Goal: Information Seeking & Learning: Learn about a topic

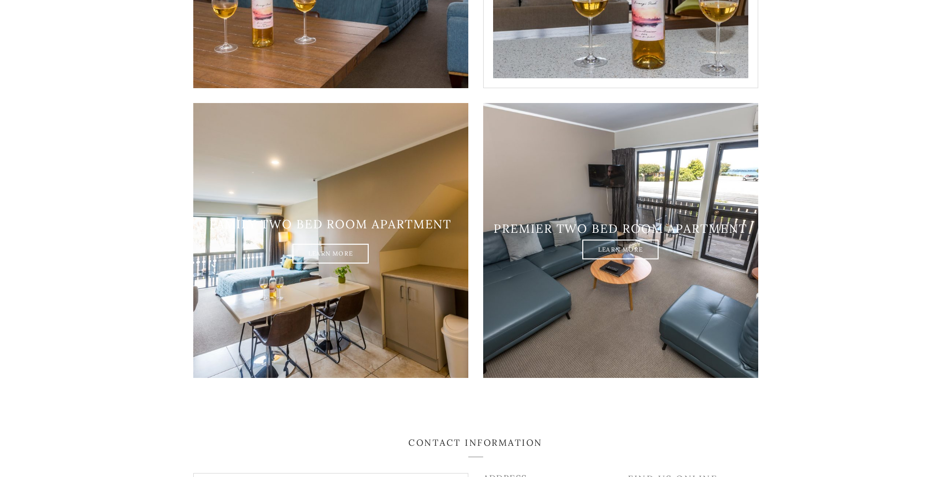
scroll to position [1189, 0]
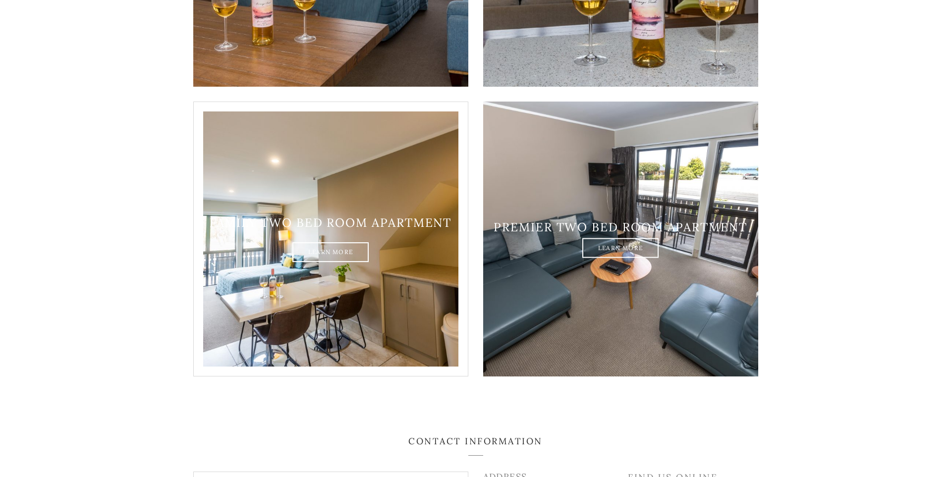
click at [275, 246] on div "Family two bed room apartment Learn More" at bounding box center [330, 239] width 275 height 47
click at [301, 243] on link "Learn More" at bounding box center [330, 253] width 76 height 20
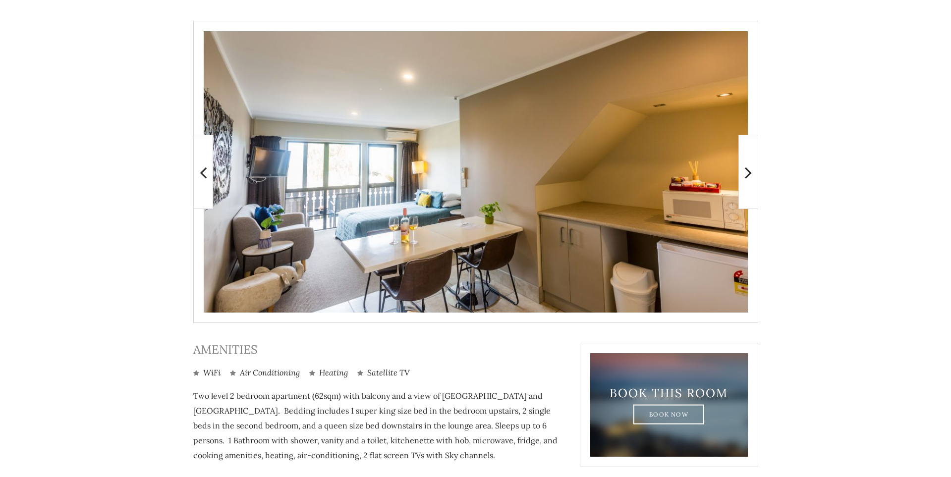
scroll to position [194, 0]
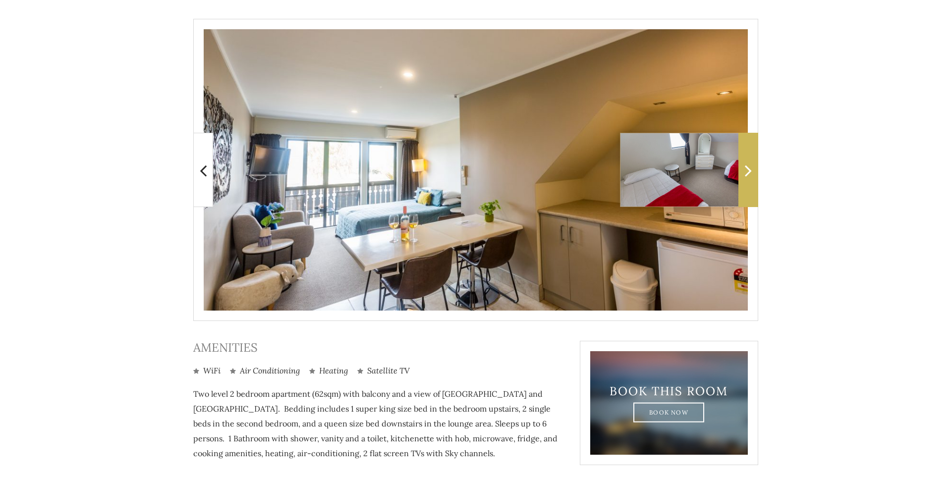
click at [746, 174] on icon at bounding box center [748, 170] width 7 height 20
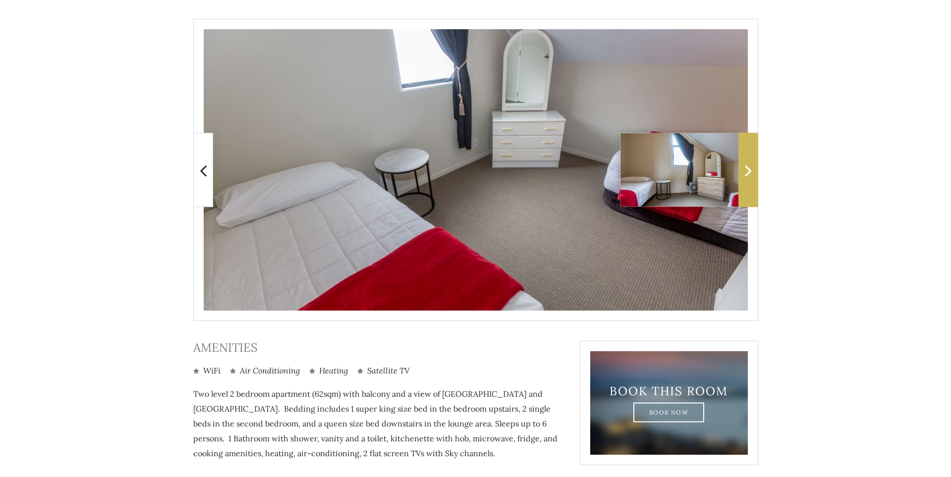
click at [747, 172] on icon at bounding box center [748, 170] width 7 height 20
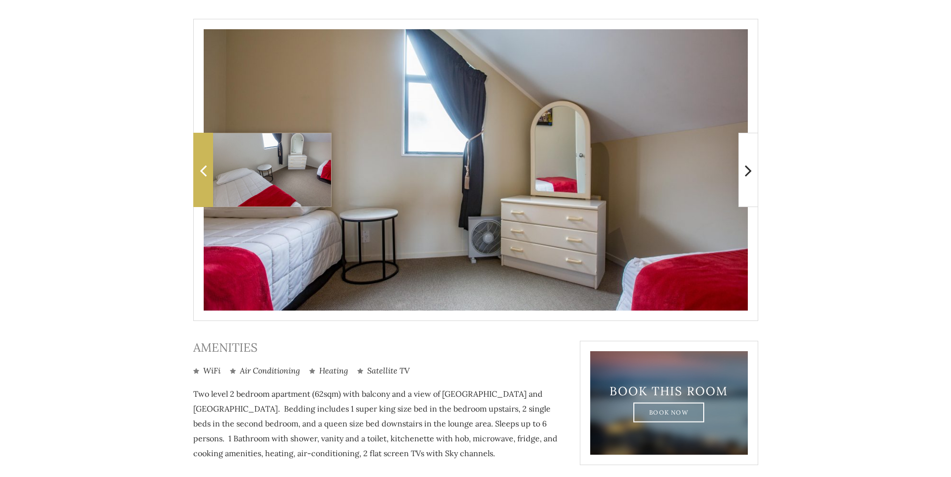
click at [203, 171] on icon at bounding box center [203, 170] width 7 height 20
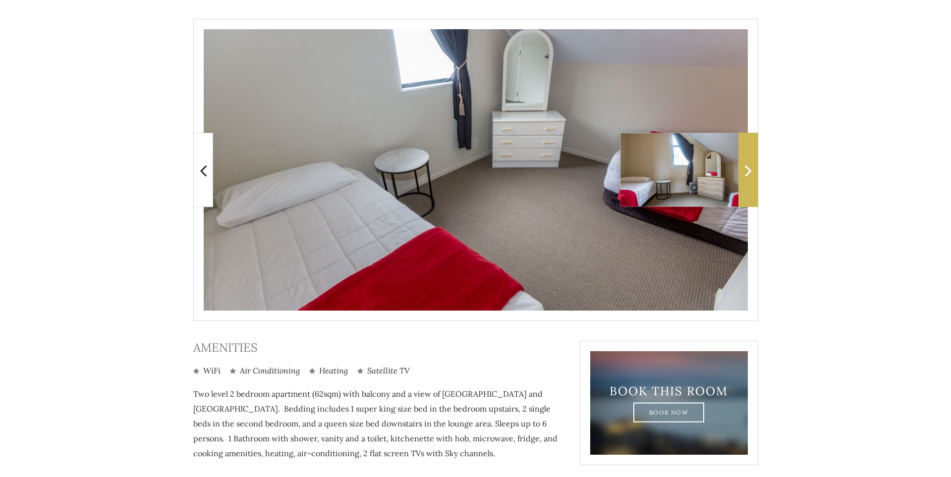
click at [749, 171] on icon at bounding box center [748, 170] width 7 height 20
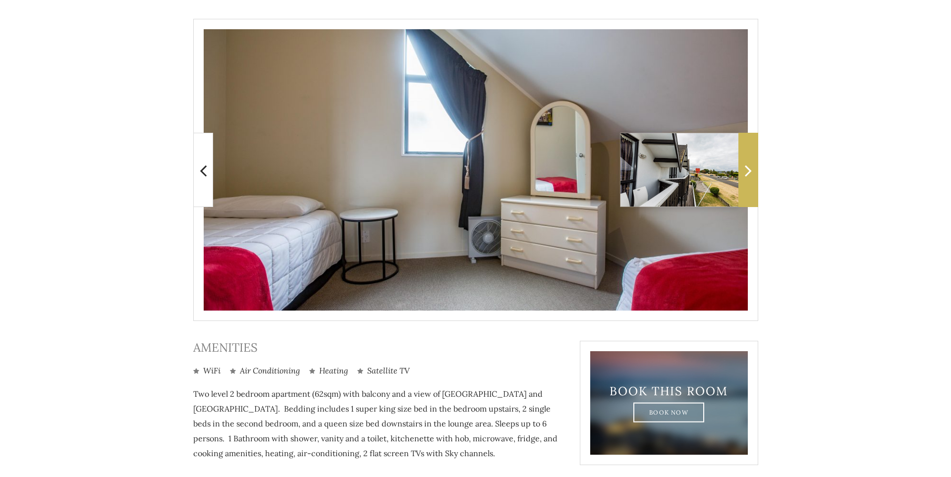
click at [749, 171] on icon at bounding box center [748, 170] width 7 height 20
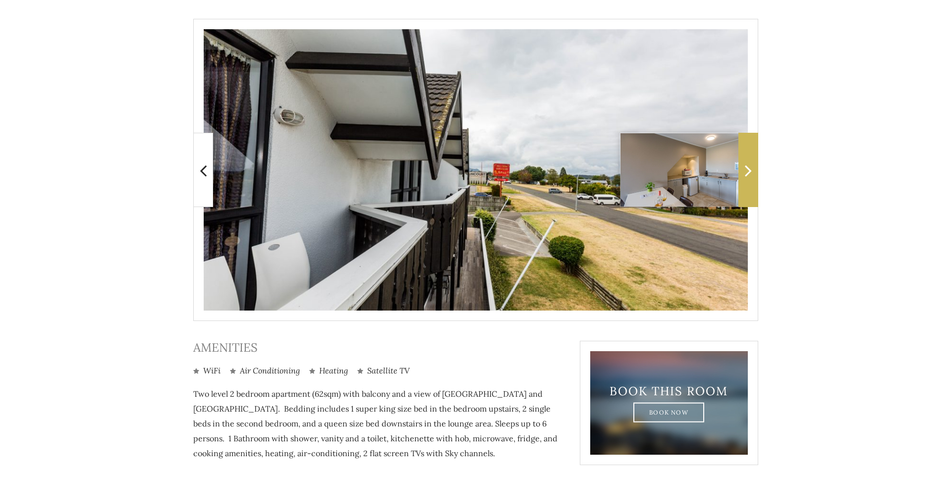
click at [749, 171] on icon at bounding box center [748, 170] width 7 height 20
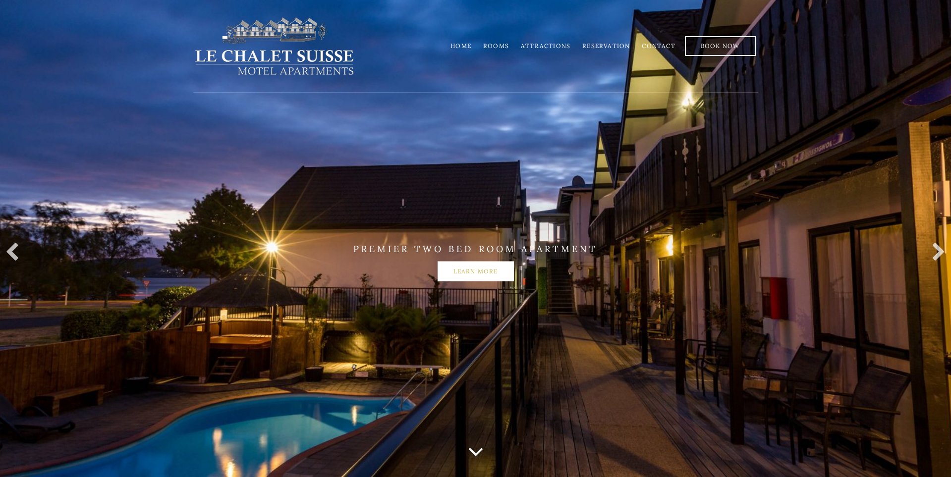
click at [463, 270] on link "Learn more" at bounding box center [475, 272] width 76 height 20
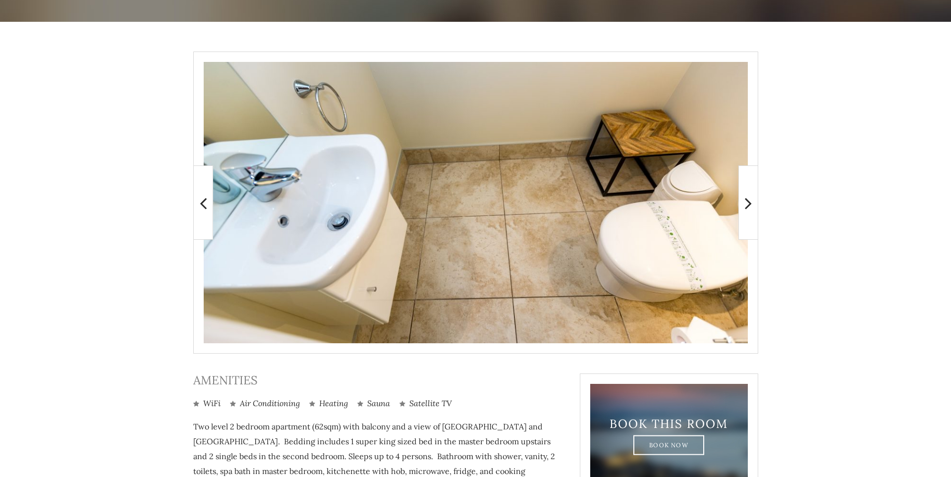
scroll to position [145, 0]
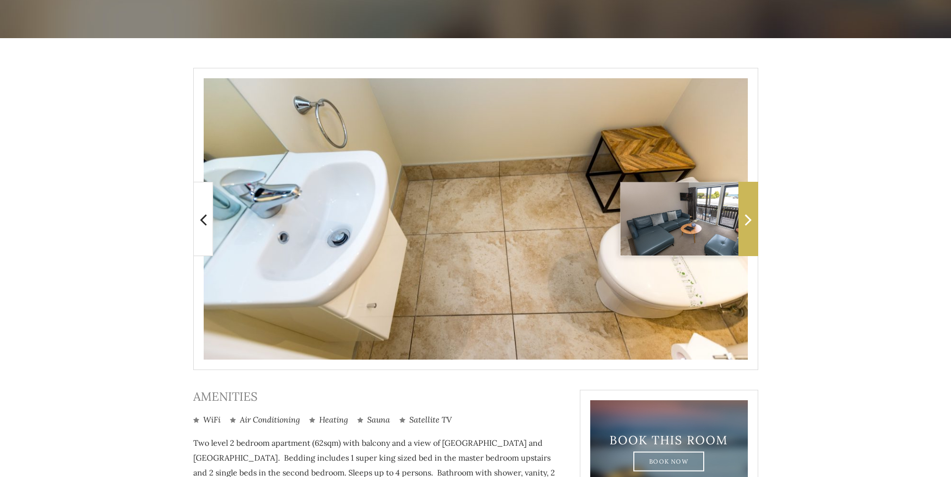
click at [748, 224] on icon at bounding box center [748, 220] width 7 height 20
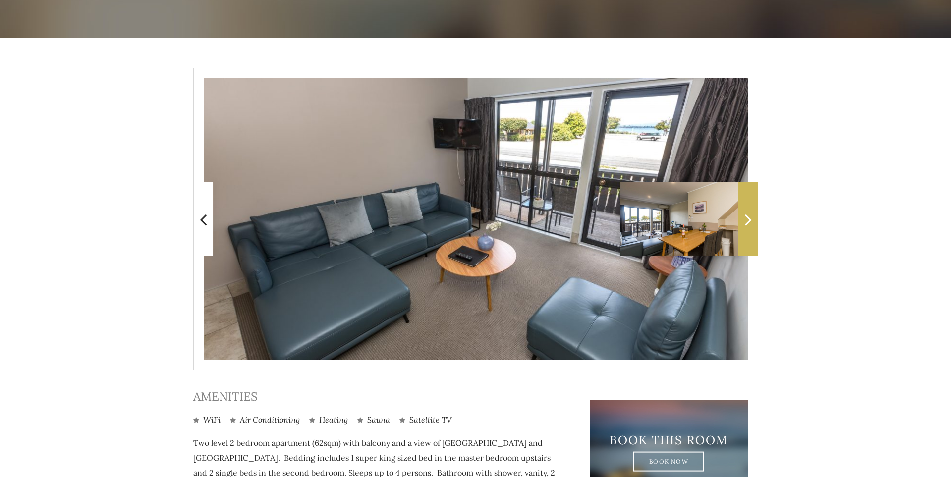
click at [748, 224] on icon at bounding box center [748, 220] width 7 height 20
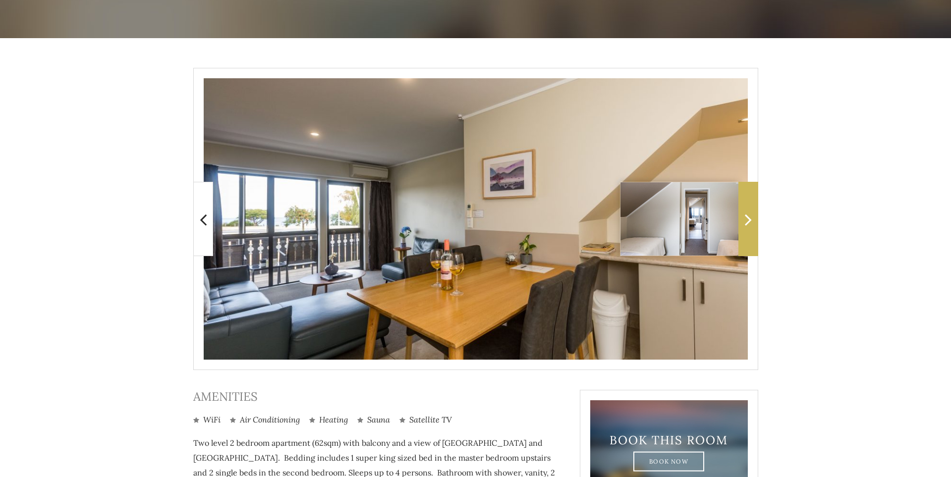
click at [748, 224] on icon at bounding box center [748, 220] width 7 height 20
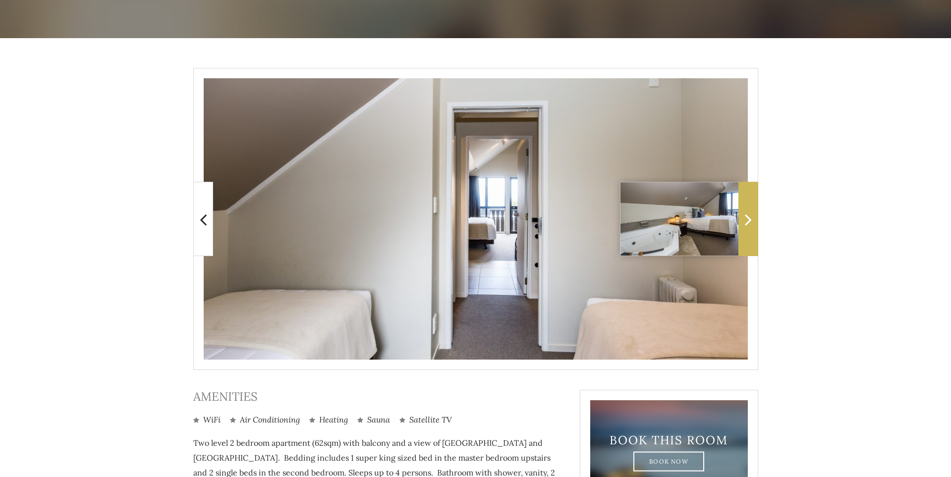
click at [748, 224] on icon at bounding box center [748, 220] width 7 height 20
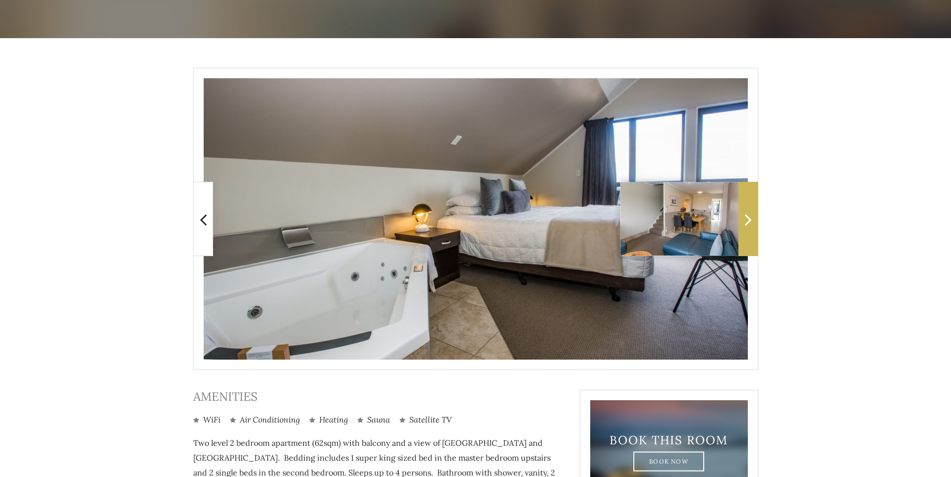
click at [748, 224] on icon at bounding box center [748, 220] width 7 height 20
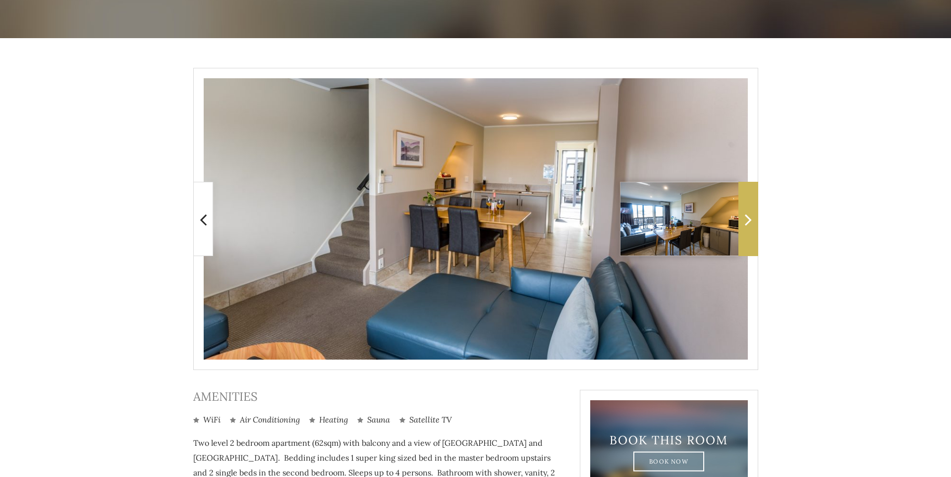
click at [748, 224] on icon at bounding box center [748, 220] width 7 height 20
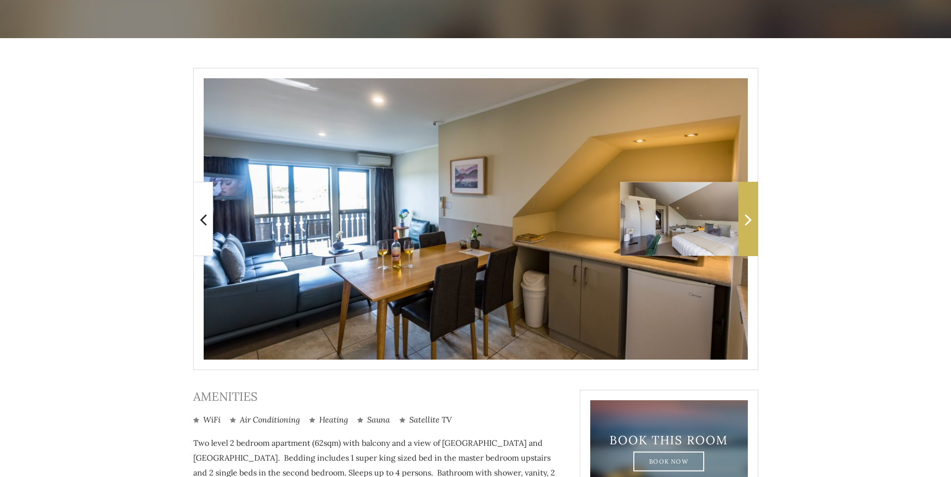
click at [748, 224] on icon at bounding box center [748, 220] width 7 height 20
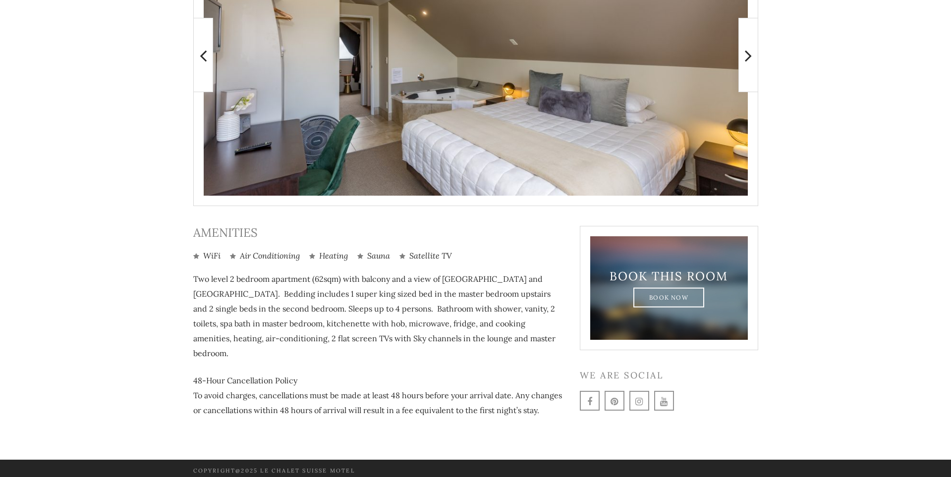
scroll to position [309, 0]
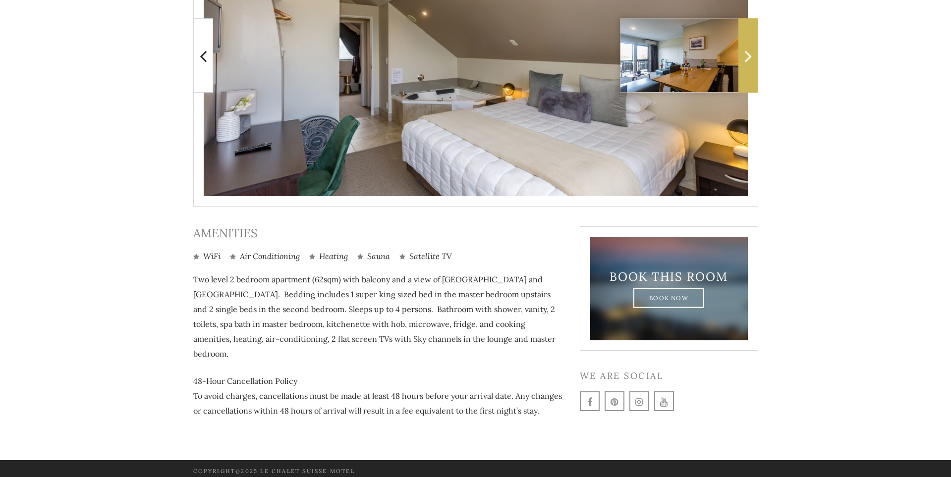
click at [747, 53] on icon at bounding box center [748, 56] width 7 height 20
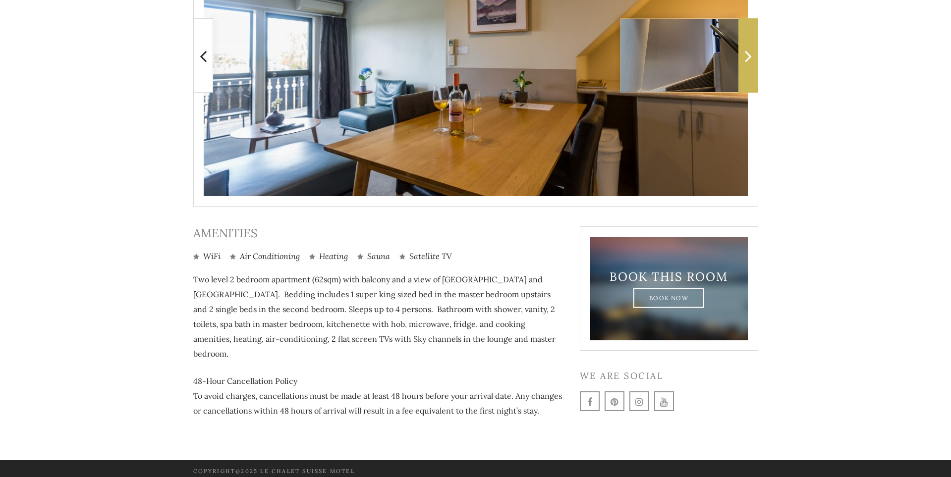
click at [747, 53] on icon at bounding box center [748, 56] width 7 height 20
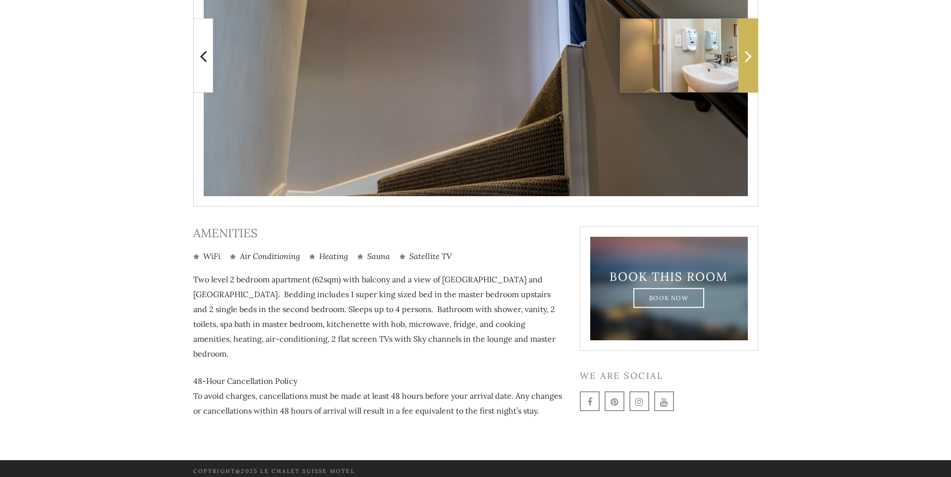
click at [747, 53] on icon at bounding box center [748, 56] width 7 height 20
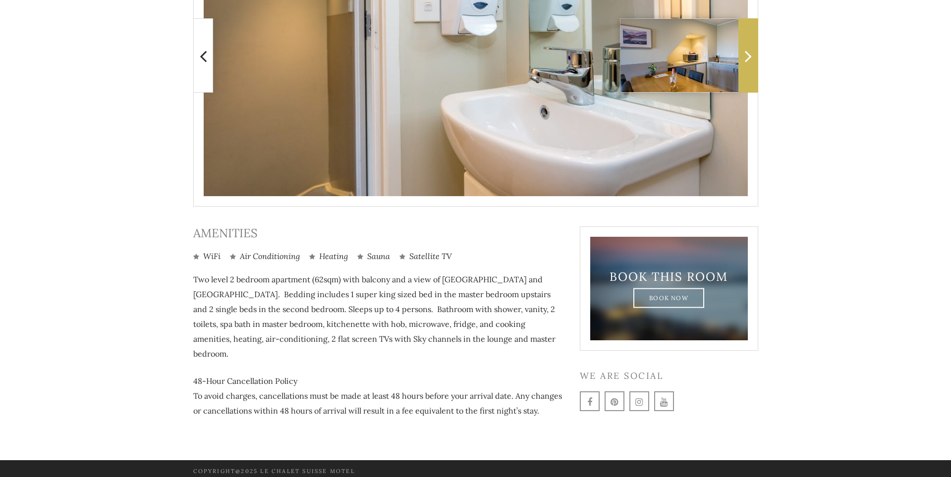
click at [747, 53] on icon at bounding box center [748, 56] width 7 height 20
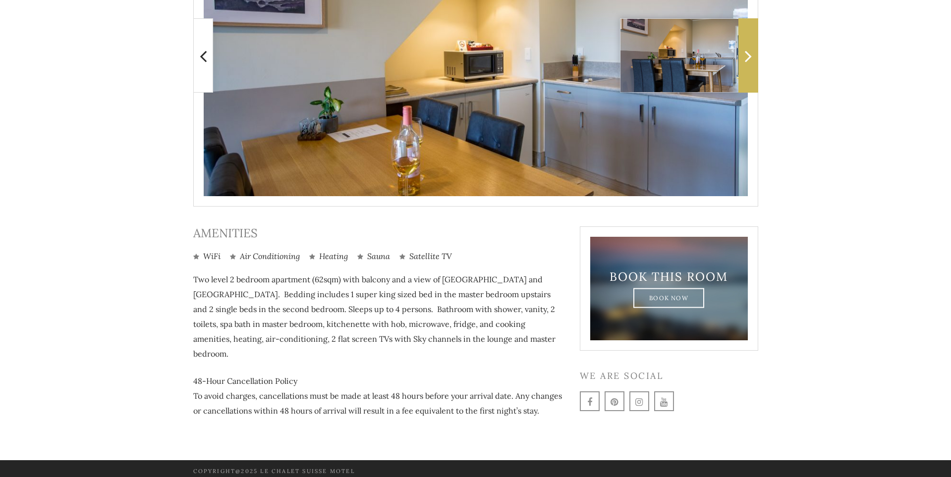
click at [747, 58] on icon at bounding box center [748, 56] width 7 height 20
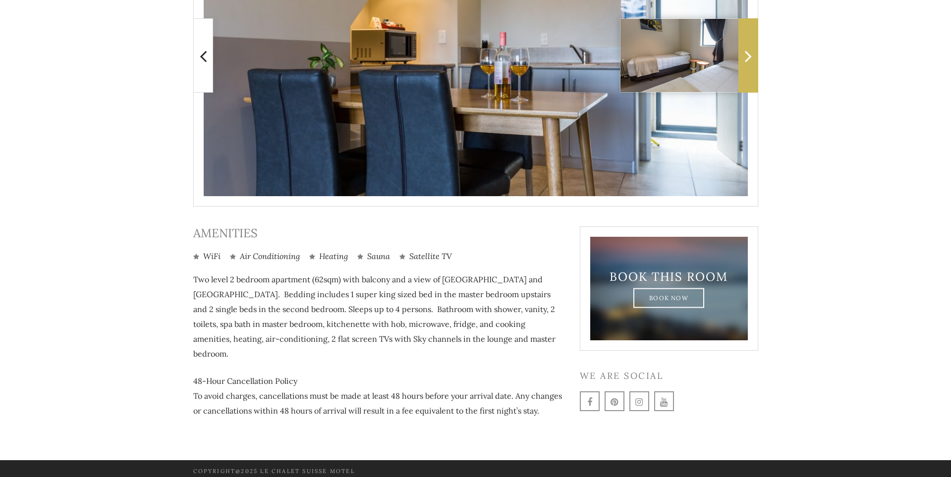
click at [747, 58] on icon at bounding box center [748, 56] width 7 height 20
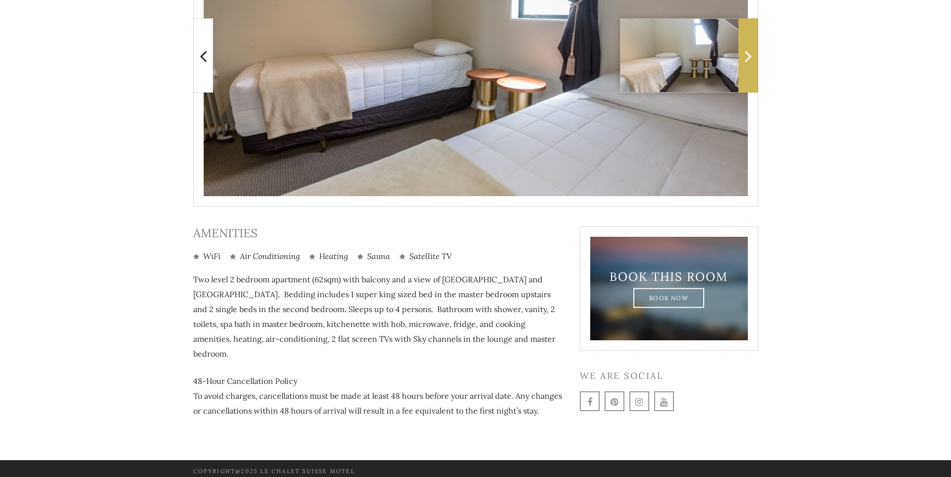
click at [743, 55] on span at bounding box center [748, 55] width 20 height 74
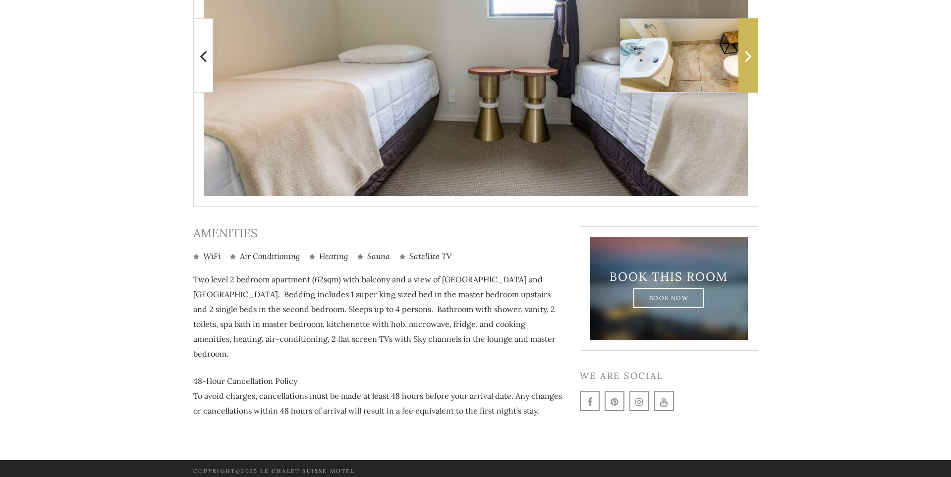
click at [743, 55] on span at bounding box center [748, 55] width 20 height 74
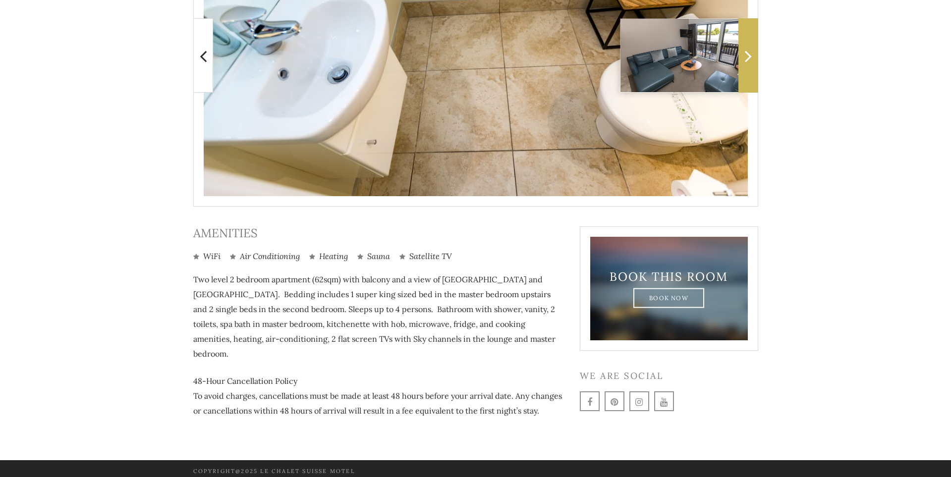
click at [743, 55] on span at bounding box center [748, 55] width 20 height 74
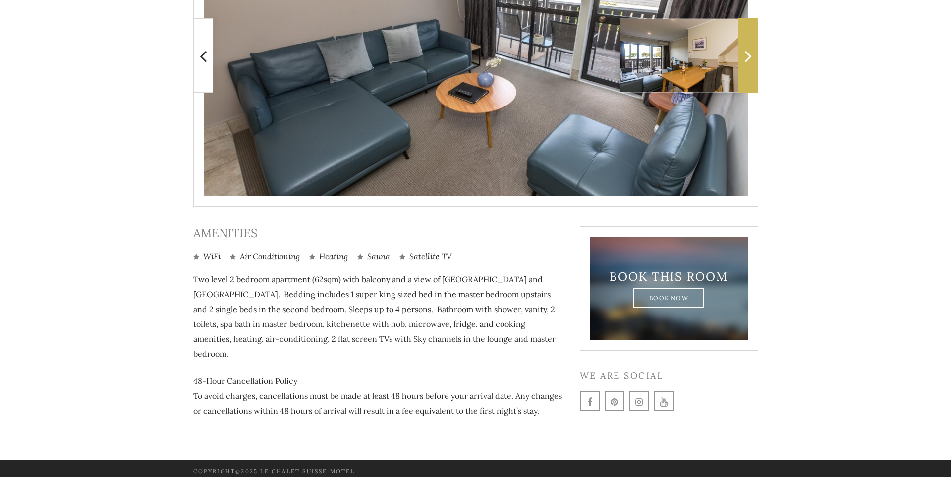
click at [743, 55] on span at bounding box center [748, 55] width 20 height 74
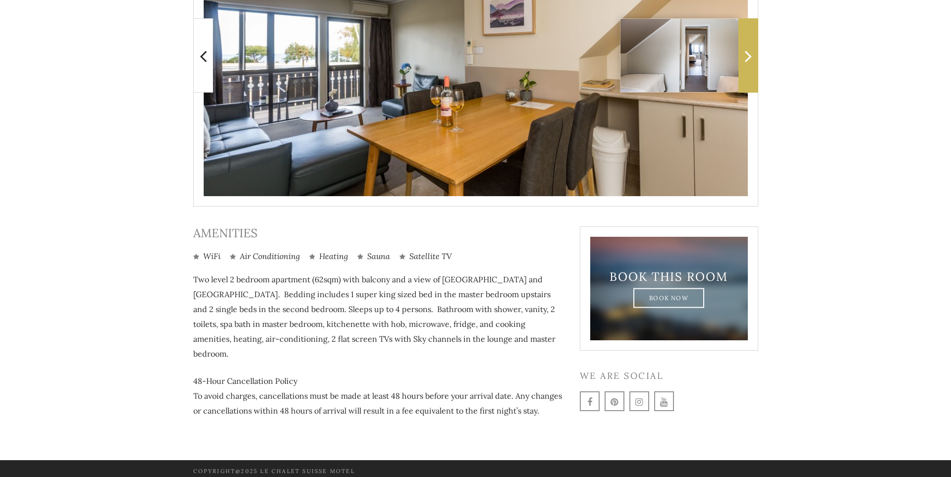
click at [743, 55] on span at bounding box center [748, 55] width 20 height 74
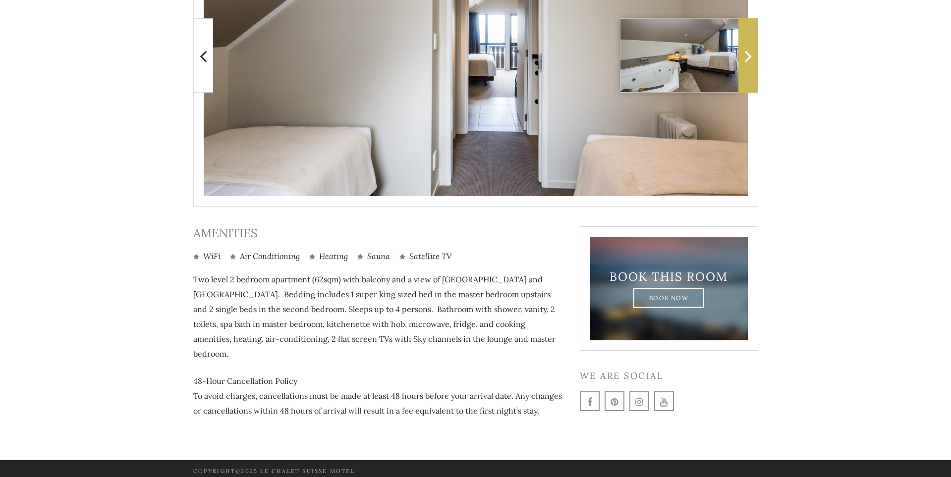
click at [743, 55] on span at bounding box center [748, 55] width 20 height 74
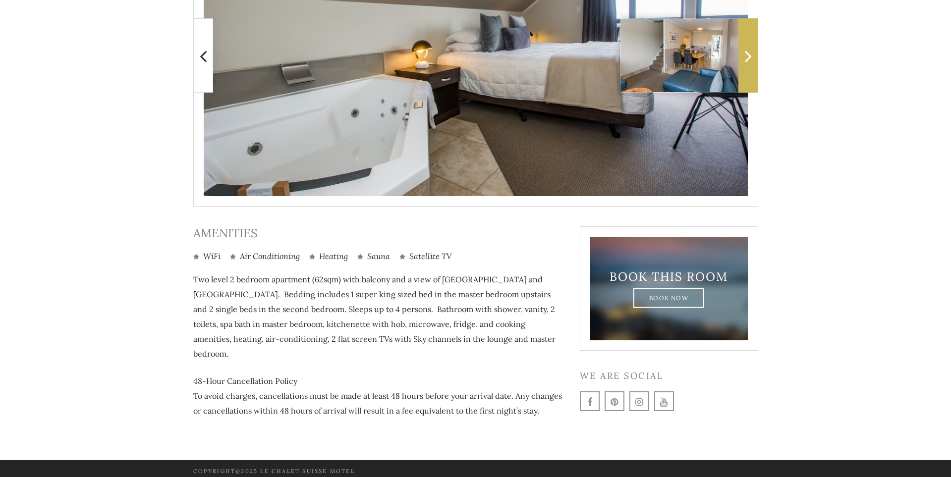
click at [743, 55] on span at bounding box center [748, 55] width 20 height 74
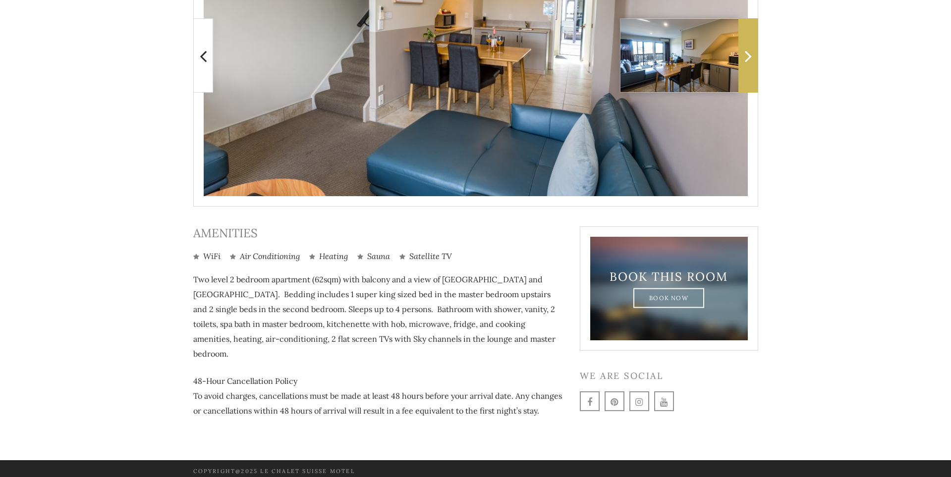
click at [743, 55] on span at bounding box center [748, 55] width 20 height 74
